Goal: Task Accomplishment & Management: Manage account settings

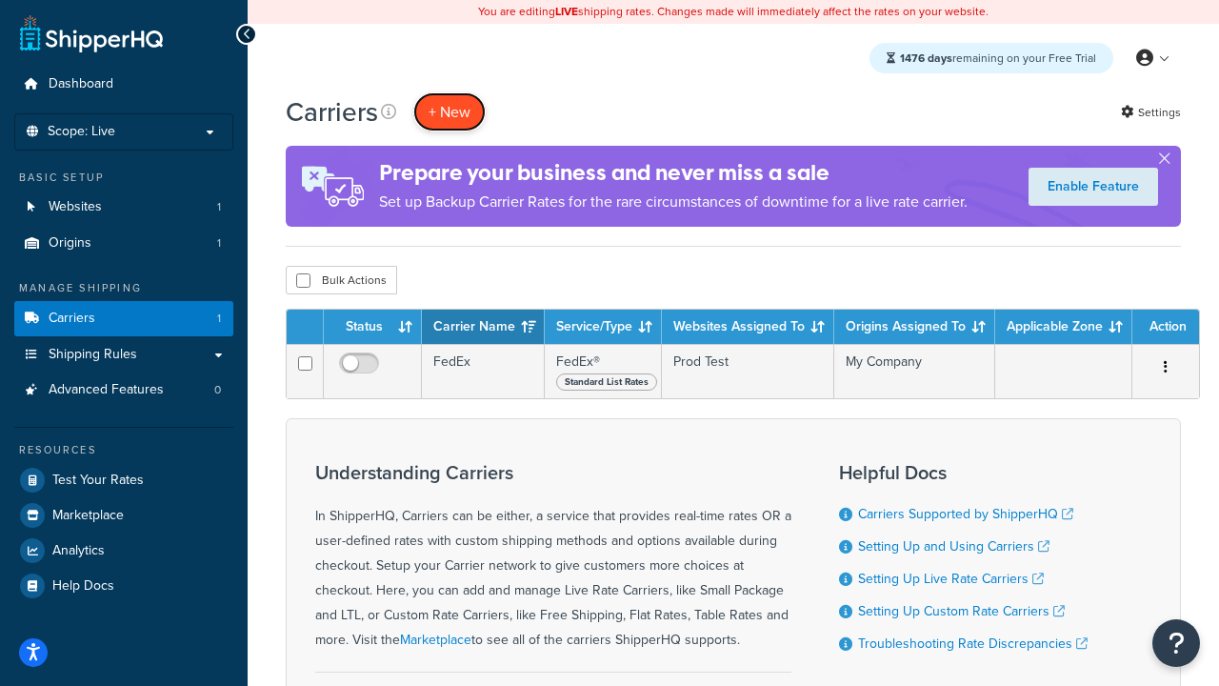
click at [449, 112] on button "+ New" at bounding box center [449, 111] width 72 height 39
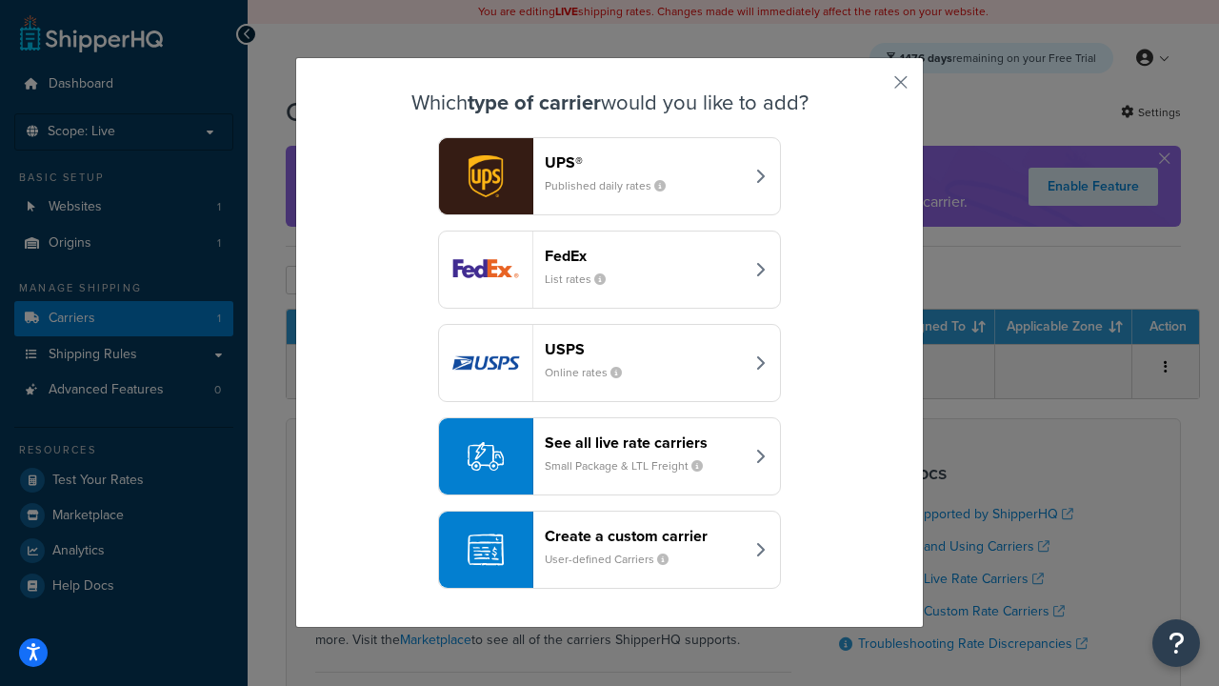
click at [609, 270] on div "FedEx List rates" at bounding box center [644, 270] width 199 height 46
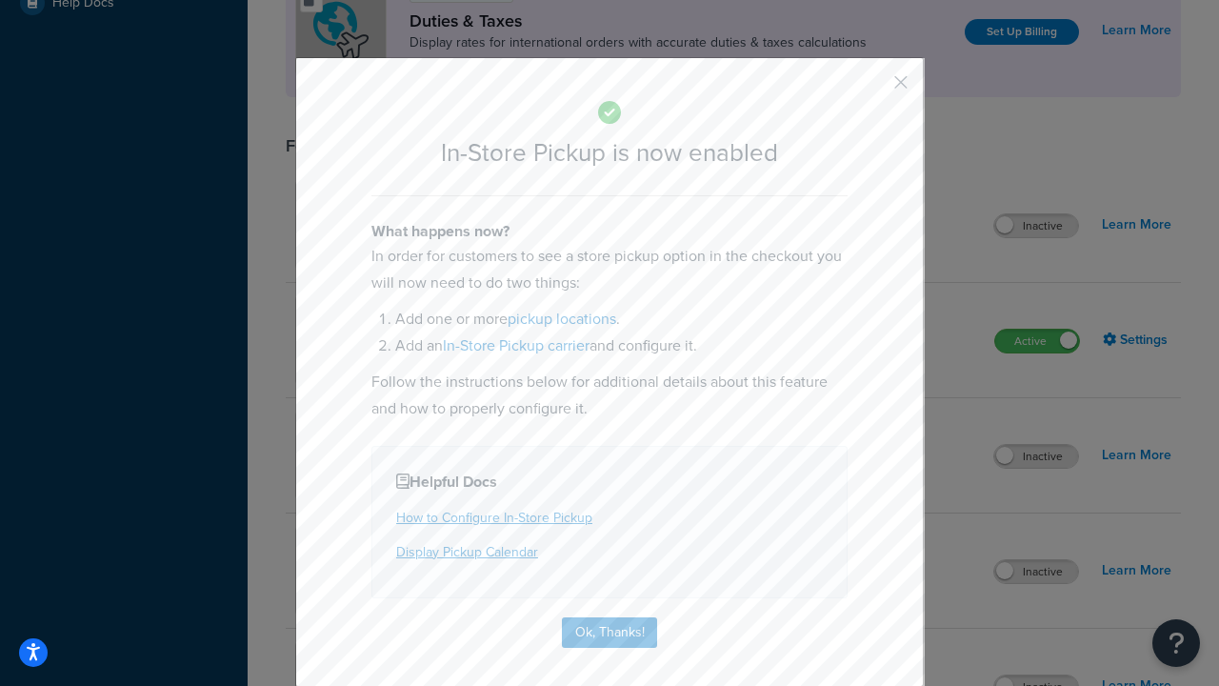
click at [872, 89] on button "button" at bounding box center [872, 89] width 5 height 5
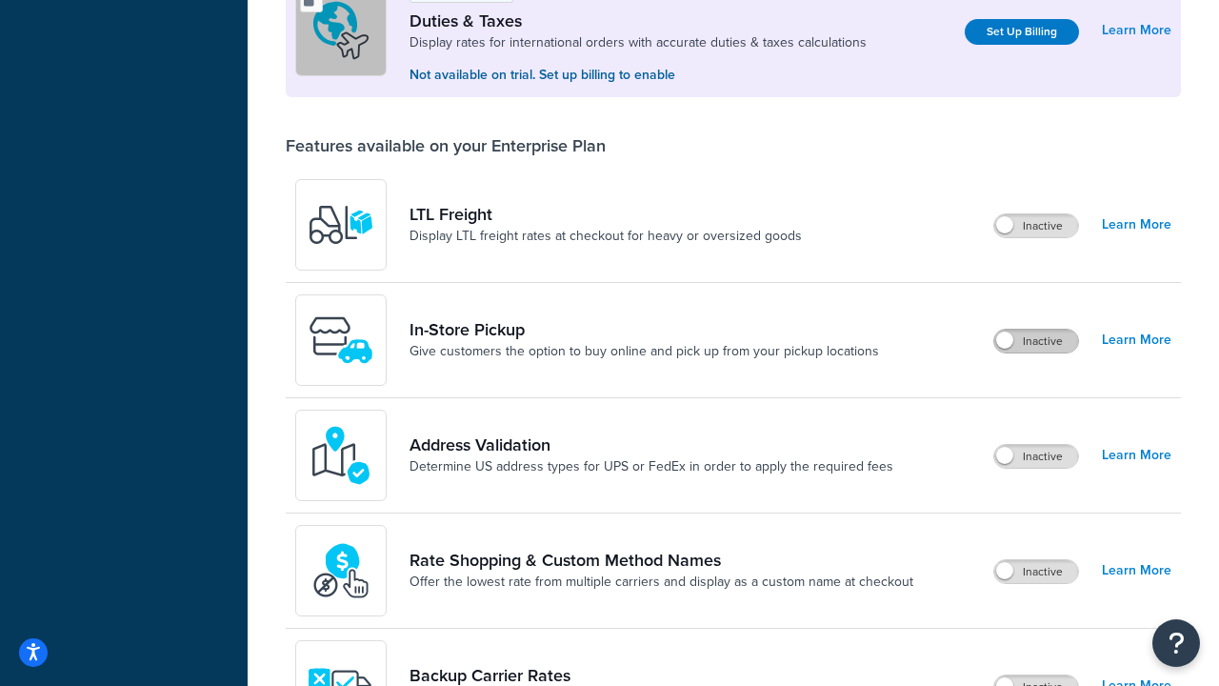
scroll to position [583, 0]
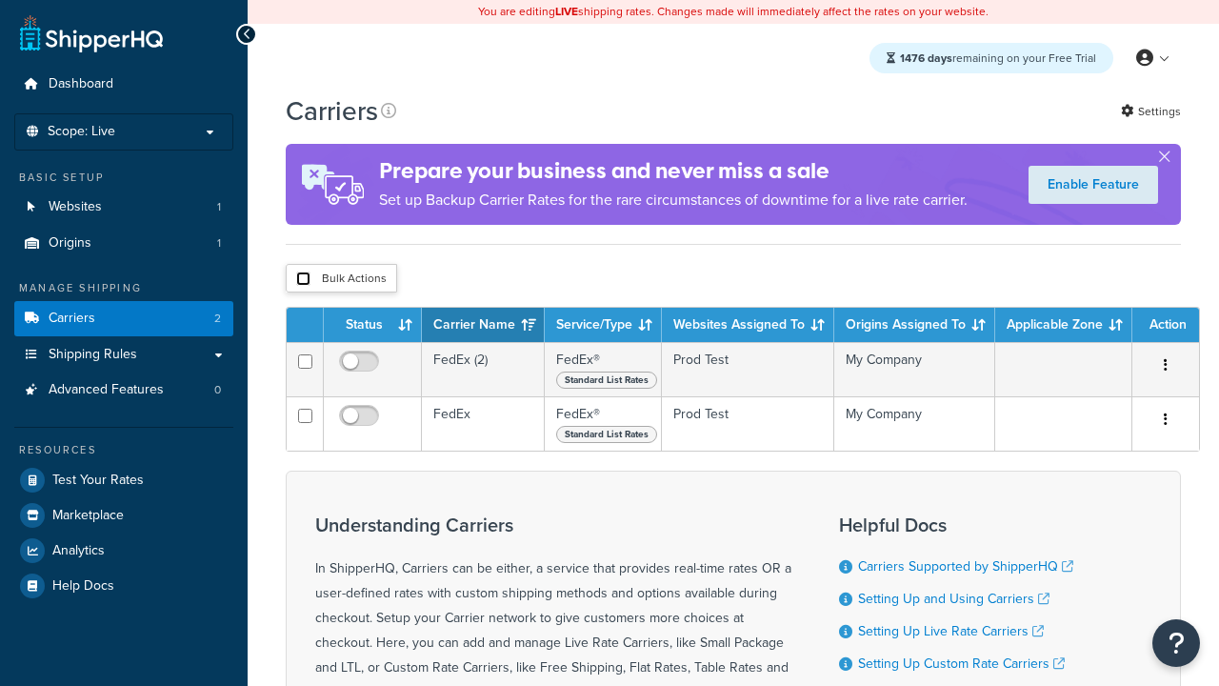
click at [303, 280] on input "checkbox" at bounding box center [303, 278] width 14 height 14
checkbox input "true"
click at [0, 0] on button "Delete" at bounding box center [0, 0] width 0 height 0
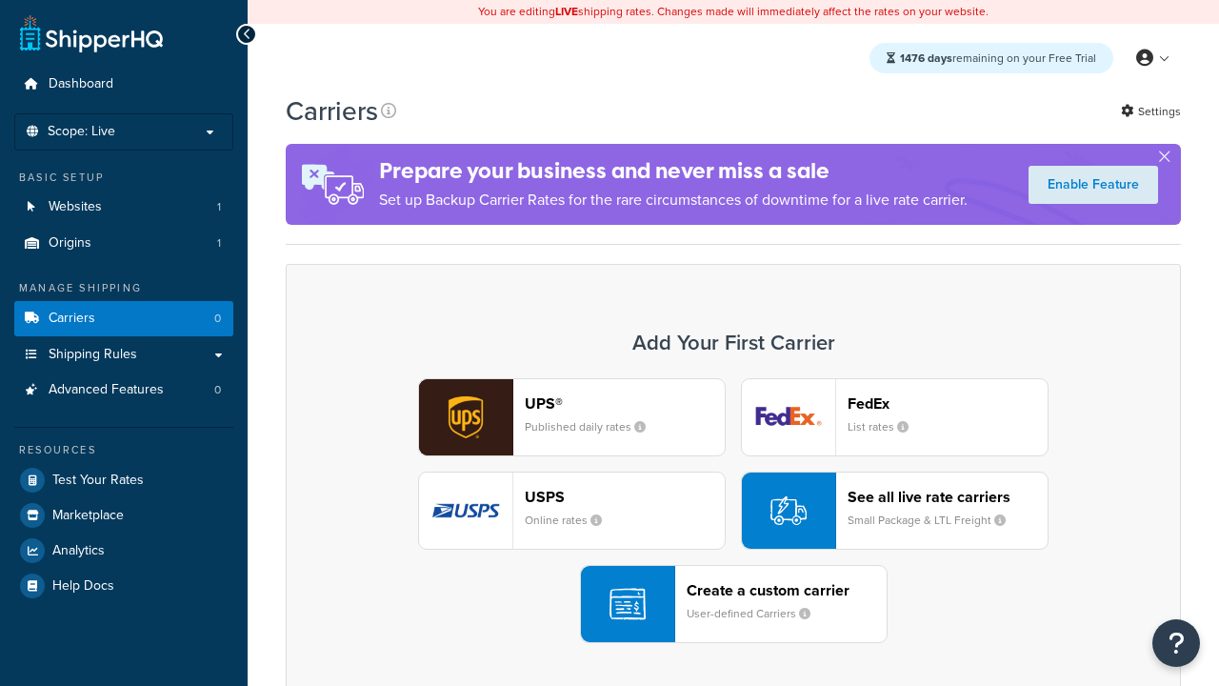
click at [733, 511] on div "UPS® Published daily rates FedEx List rates USPS Online rates See all live rate…" at bounding box center [733, 510] width 855 height 265
click at [947, 404] on header "FedEx" at bounding box center [947, 403] width 200 height 18
